Goal: Download file/media

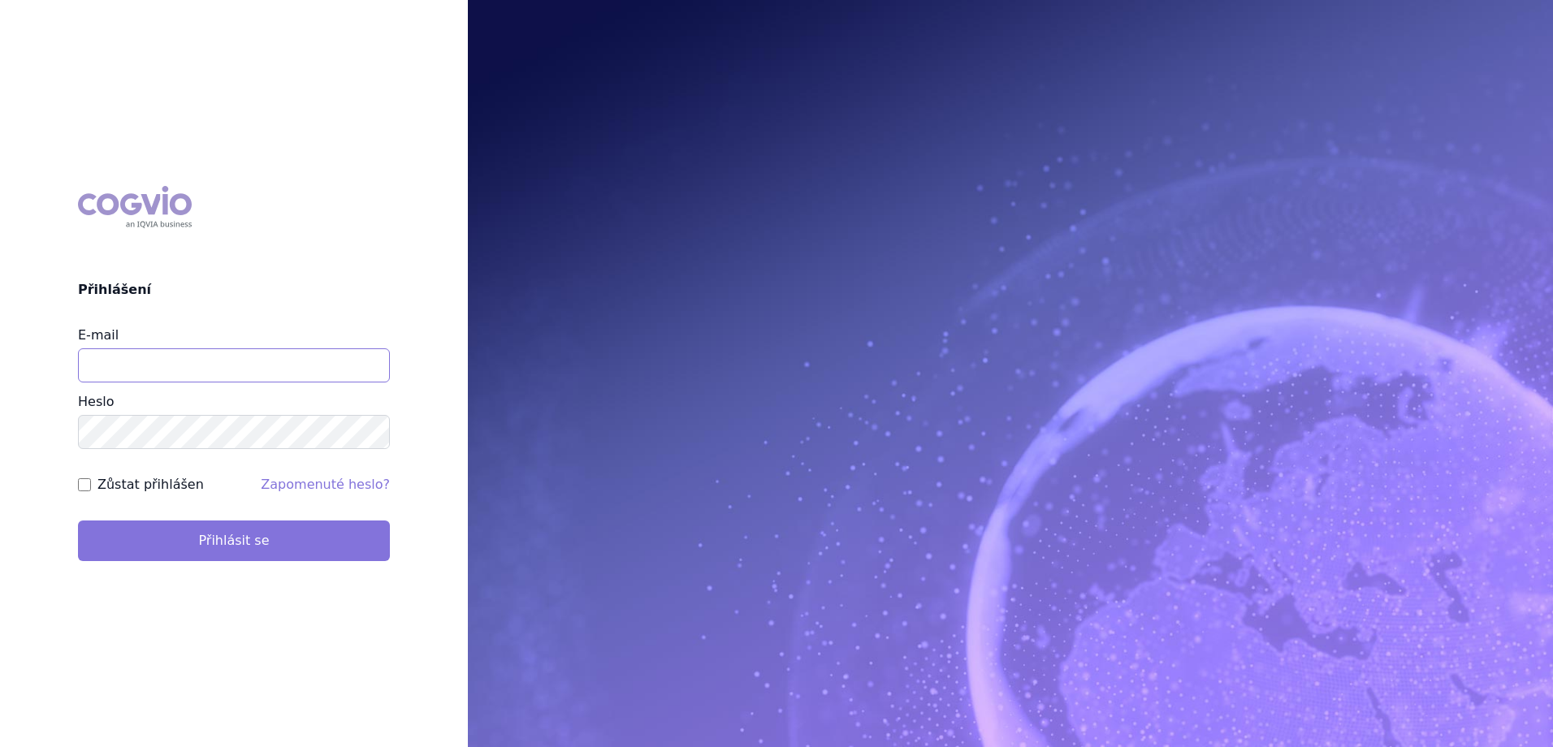
type input "[EMAIL_ADDRESS][DOMAIN_NAME]"
click at [205, 557] on button "Přihlásit se" at bounding box center [234, 541] width 312 height 41
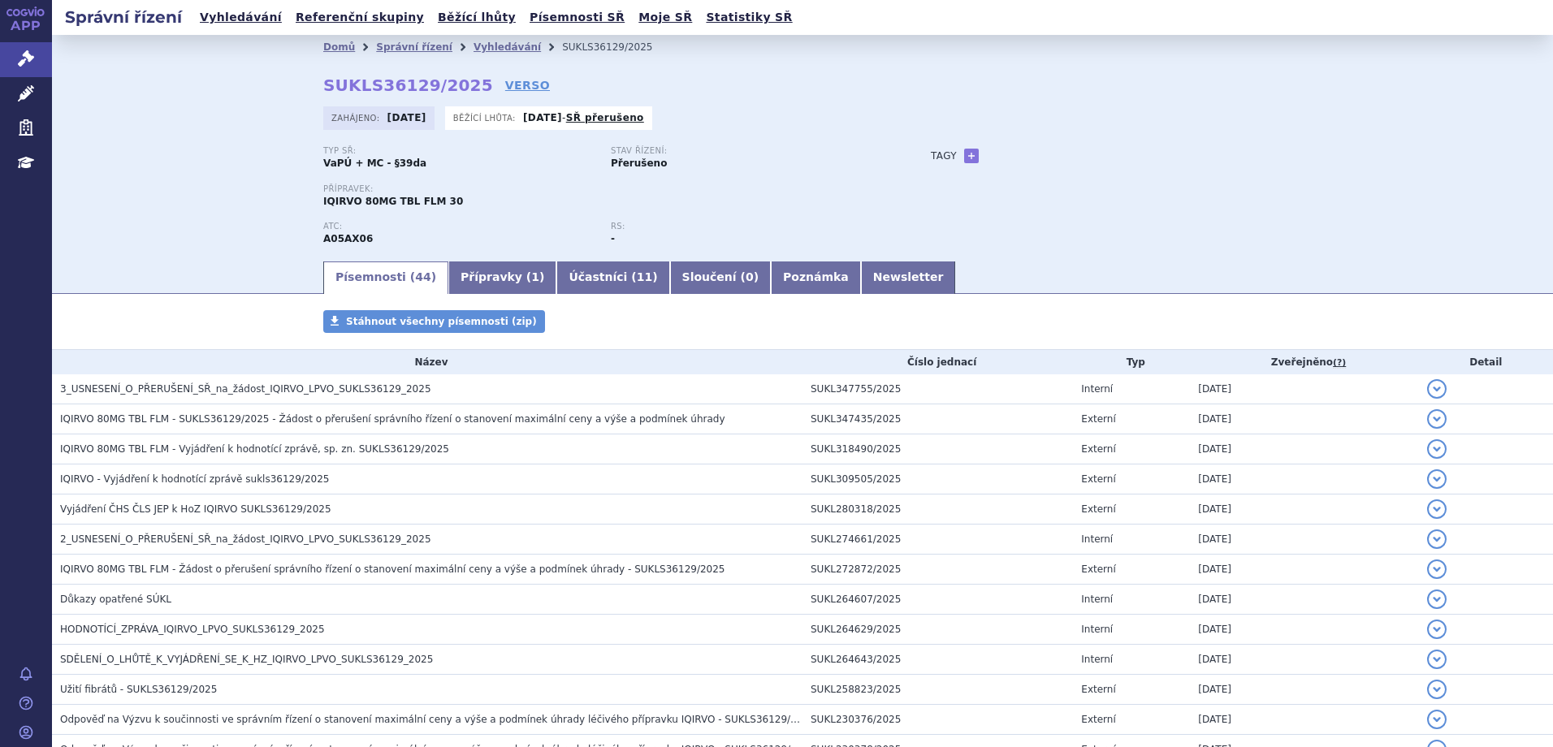
drag, startPoint x: 430, startPoint y: 117, endPoint x: 367, endPoint y: 117, distance: 62.5
click at [368, 117] on div "Zahájeno: 31.01.2025" at bounding box center [378, 118] width 111 height 24
drag, startPoint x: 367, startPoint y: 117, endPoint x: 387, endPoint y: 122, distance: 20.9
click at [390, 121] on strong "31.01.2025" at bounding box center [406, 117] width 39 height 11
drag, startPoint x: 378, startPoint y: 119, endPoint x: 428, endPoint y: 116, distance: 50.4
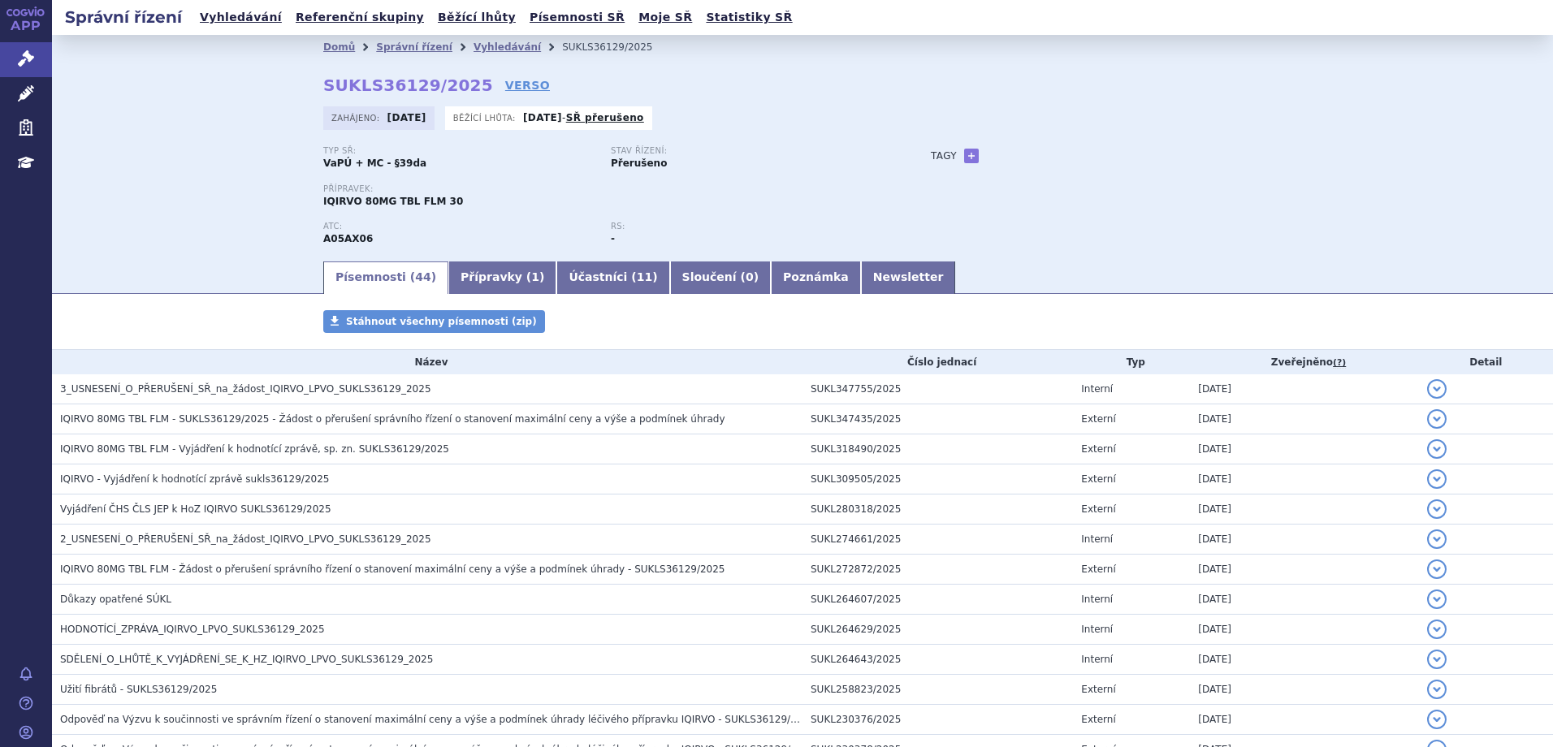
click at [426, 116] on strong "31.01.2025" at bounding box center [406, 117] width 39 height 11
copy strong "31.01.2025"
drag, startPoint x: 459, startPoint y: 85, endPoint x: 318, endPoint y: 88, distance: 140.5
click at [323, 88] on strong "SUKLS36129/2025" at bounding box center [408, 85] width 170 height 19
copy strong "SUKLS36129/2025"
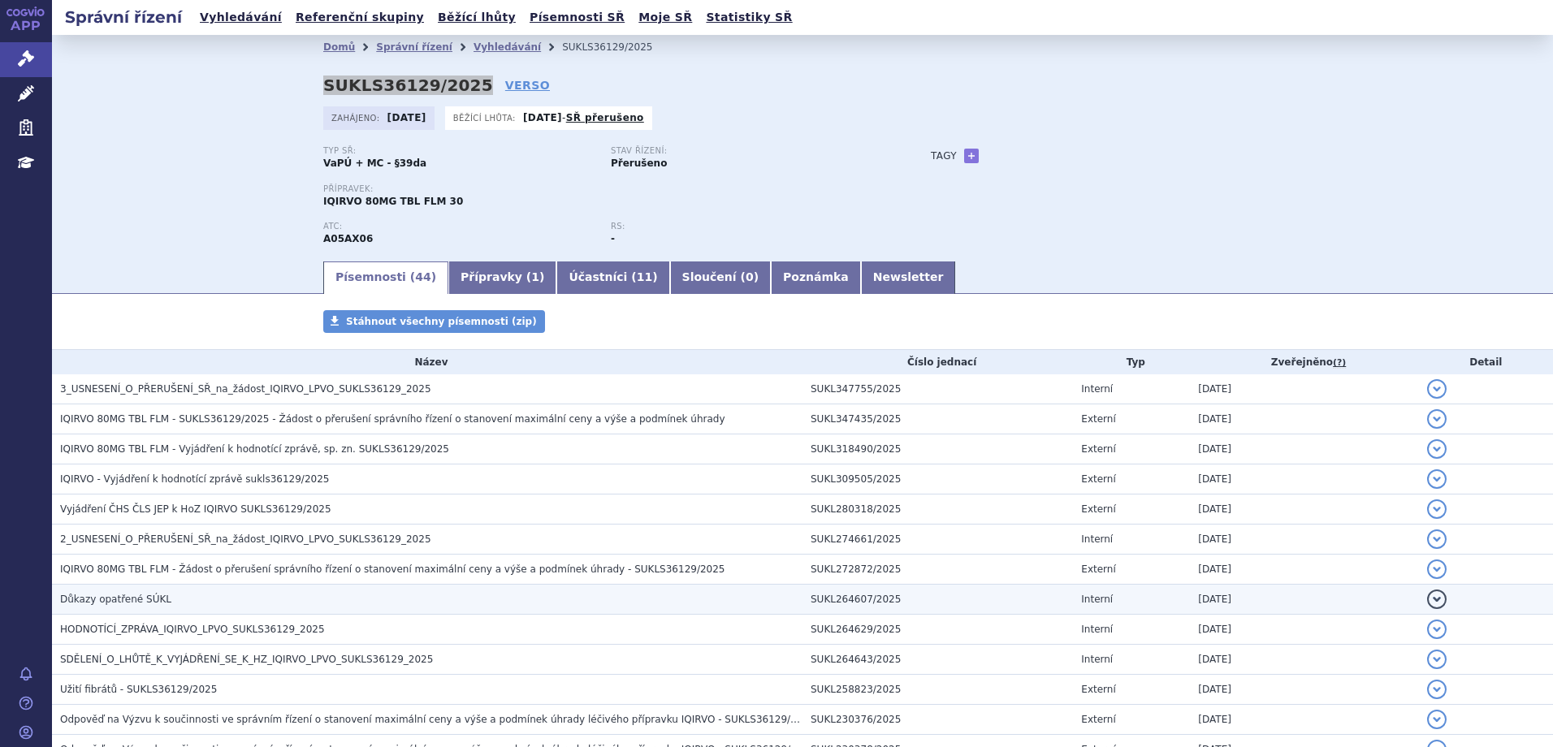
scroll to position [162, 0]
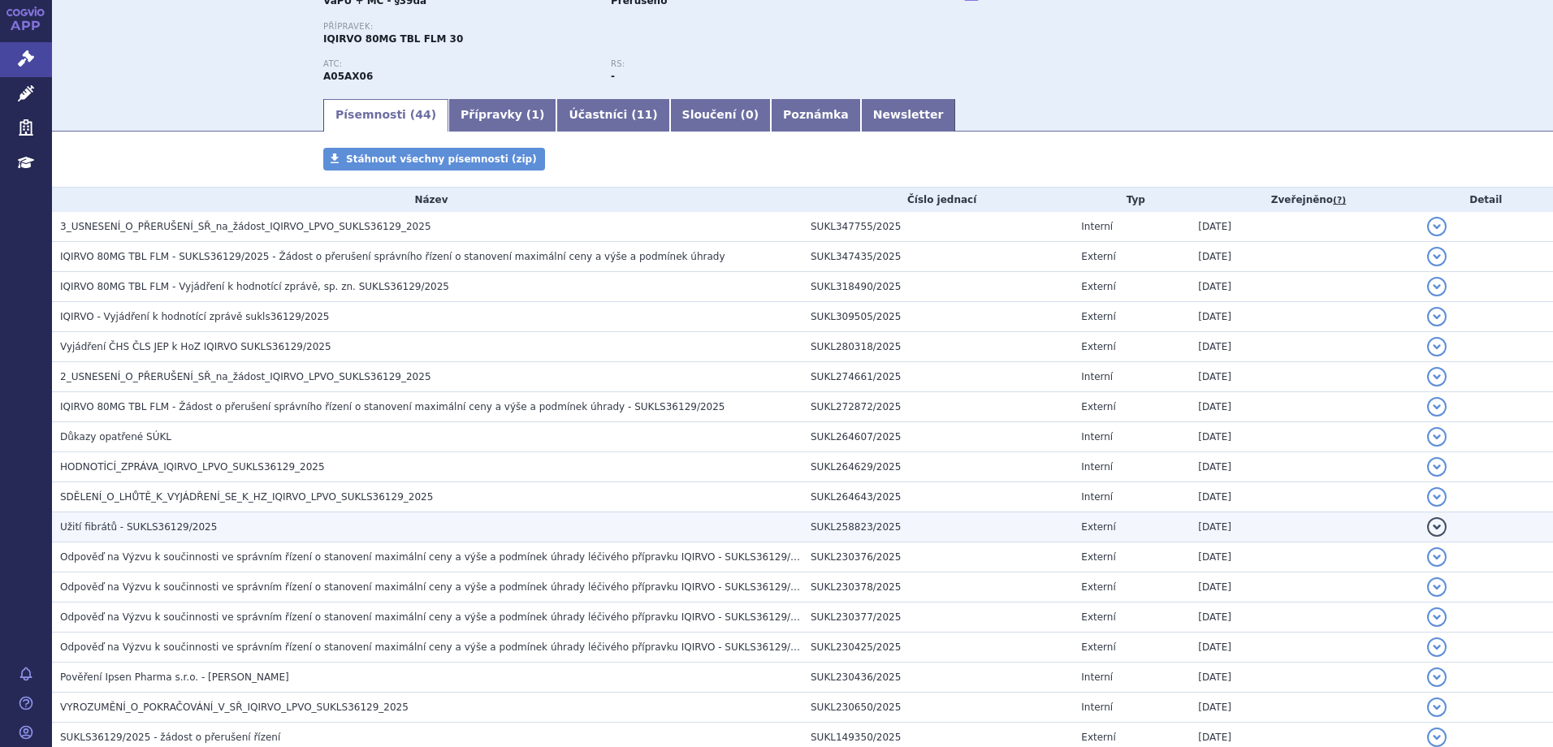
click at [205, 525] on h3 "Užití fibrátů - SUKLS36129/2025" at bounding box center [431, 527] width 742 height 16
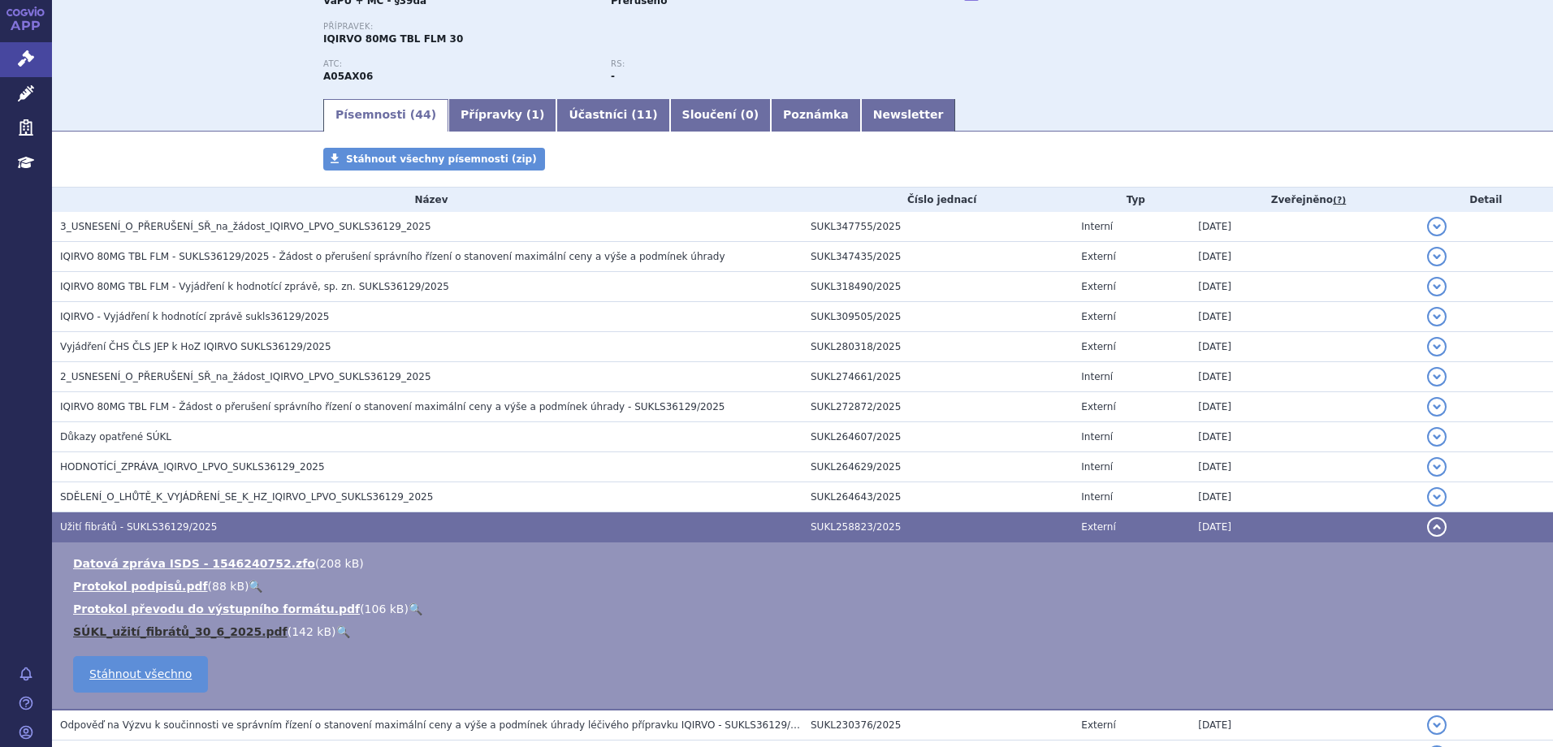
click at [219, 629] on link "SÚKL_užití_fibrátů_30_6_2025.pdf" at bounding box center [180, 631] width 214 height 13
